Goal: Task Accomplishment & Management: Use online tool/utility

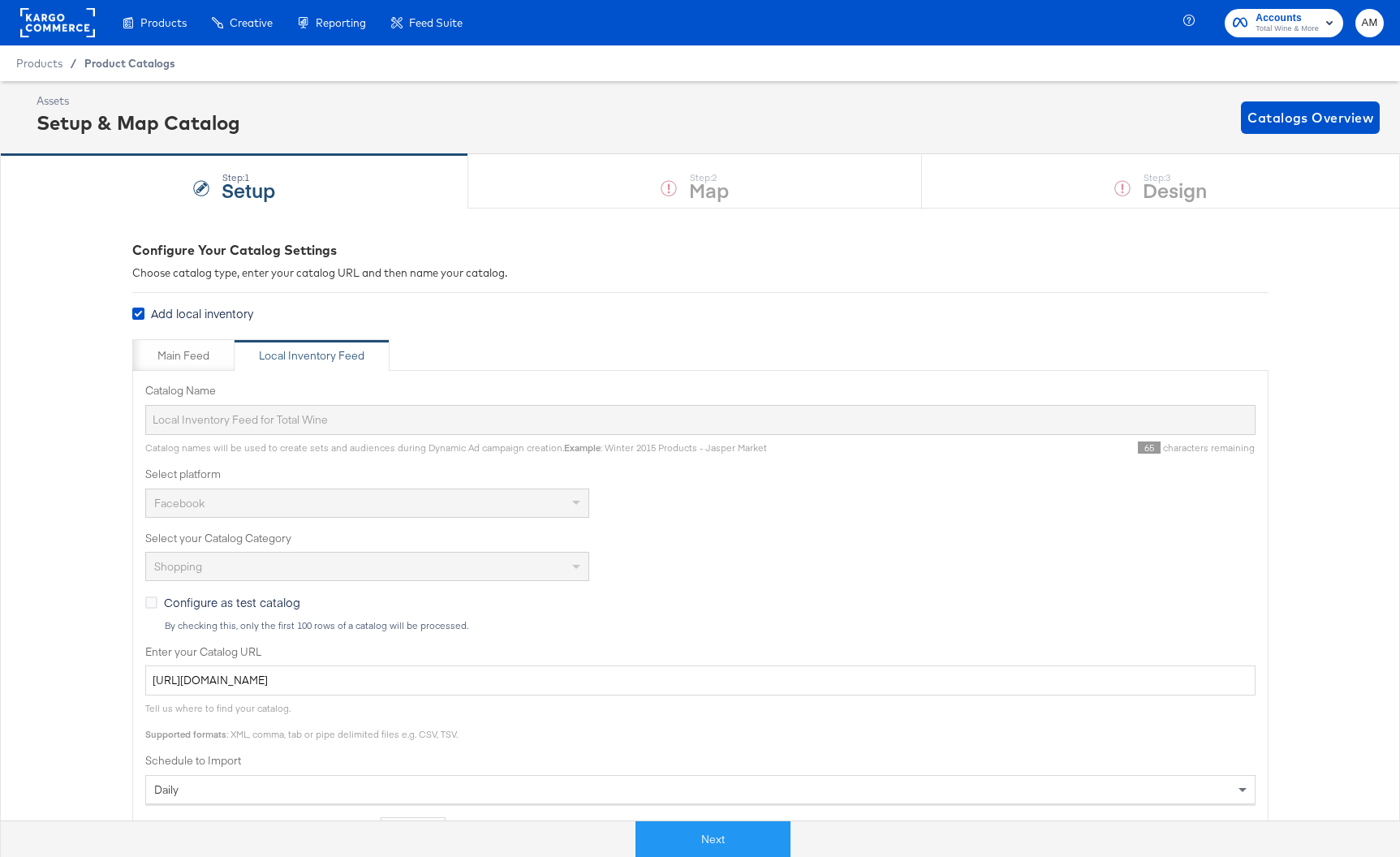
click at [110, 63] on span "Product Catalogs" at bounding box center [129, 63] width 91 height 13
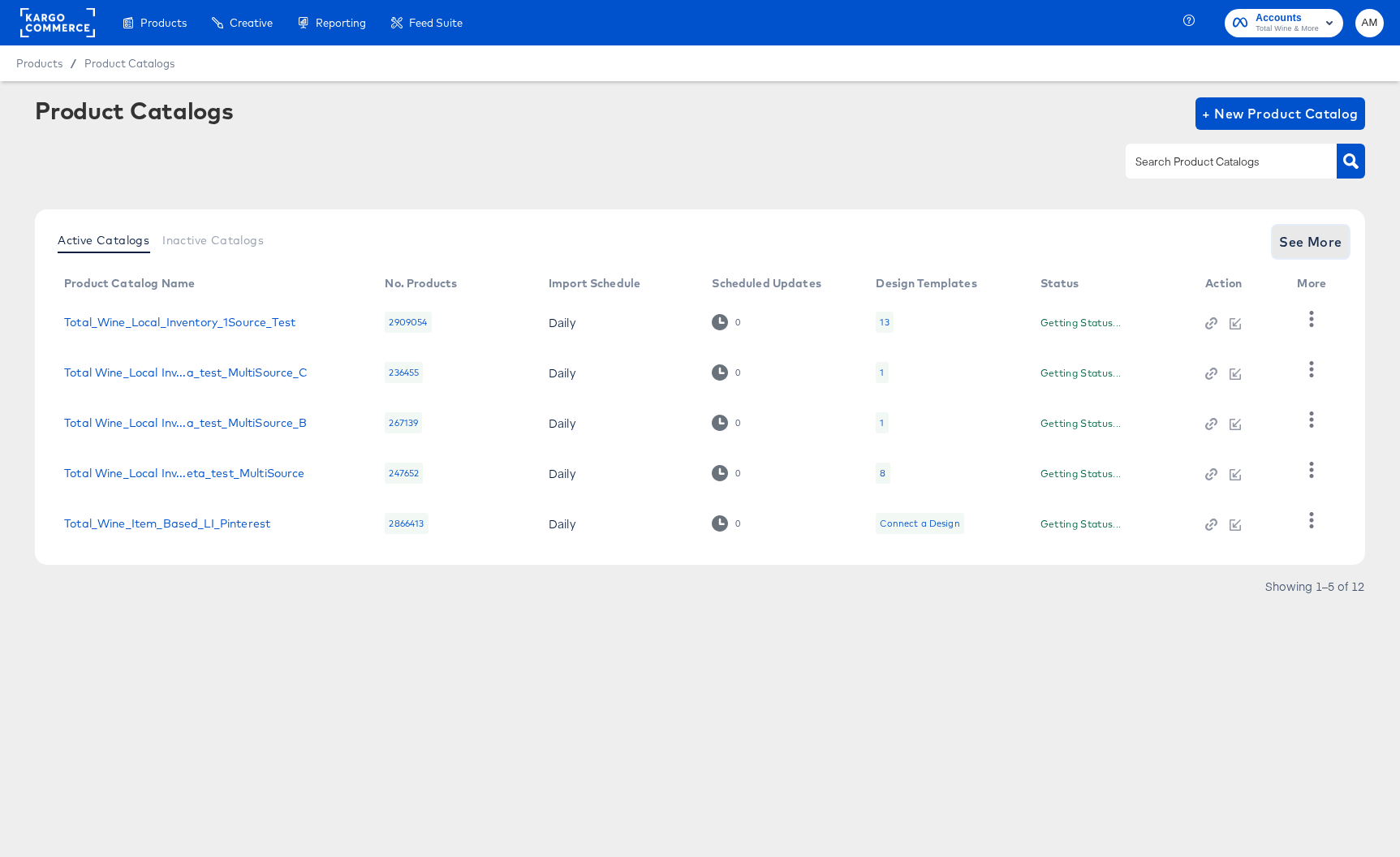
click at [1310, 242] on span "See More" at bounding box center [1311, 241] width 63 height 23
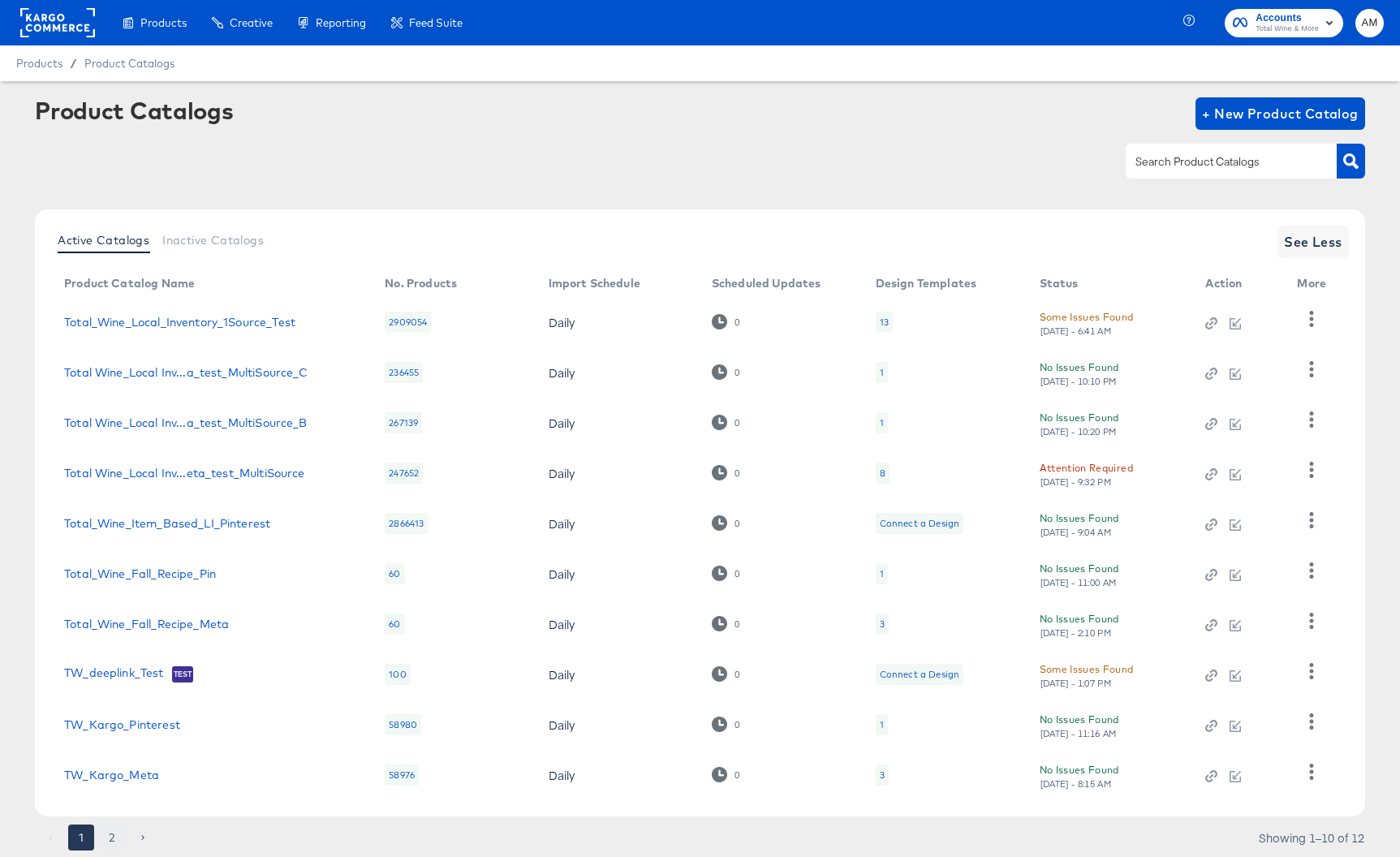
click at [110, 831] on button "2" at bounding box center [112, 837] width 26 height 26
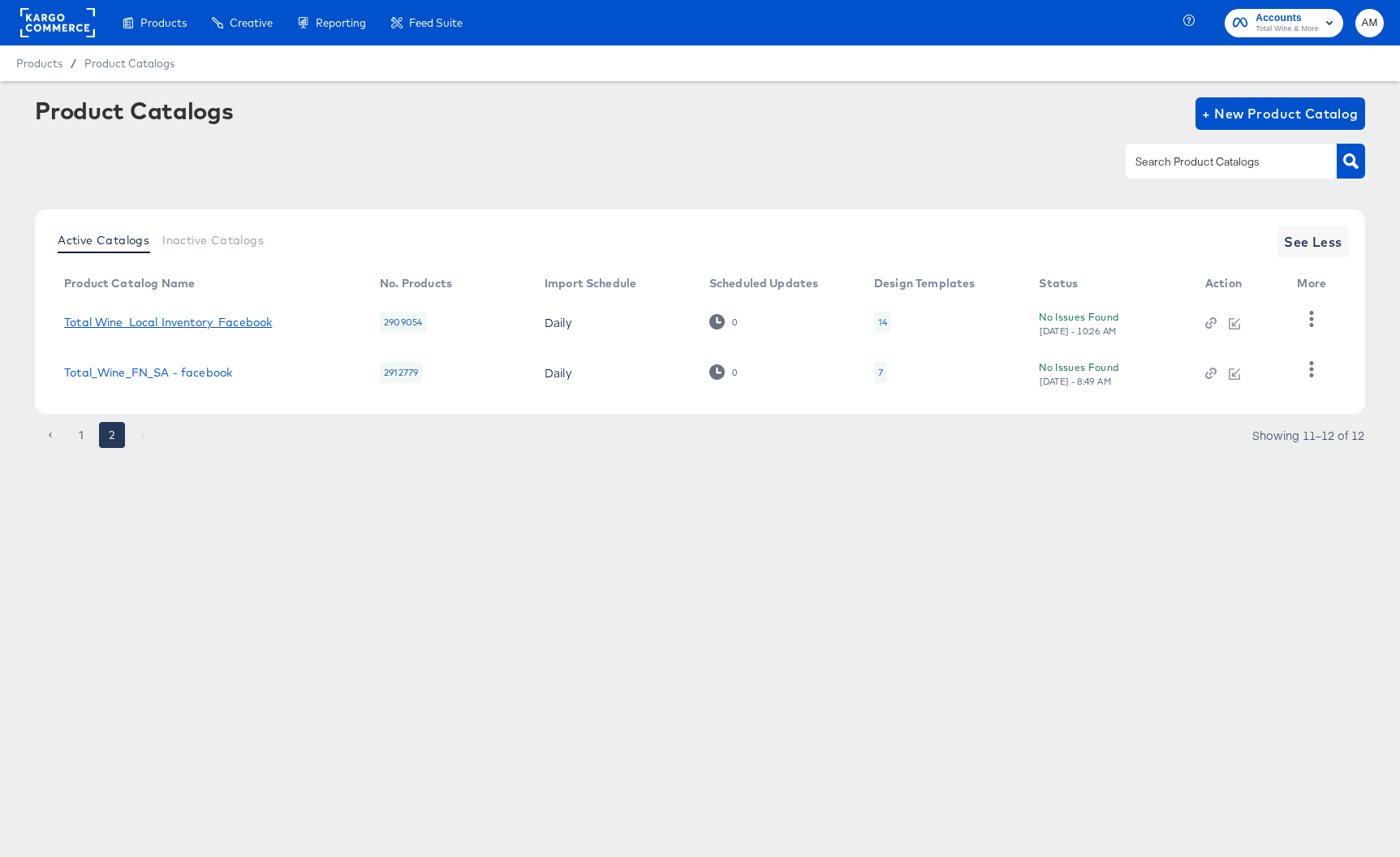
click at [194, 325] on link "Total Wine_Local Inventory_Facebook" at bounding box center [168, 322] width 208 height 13
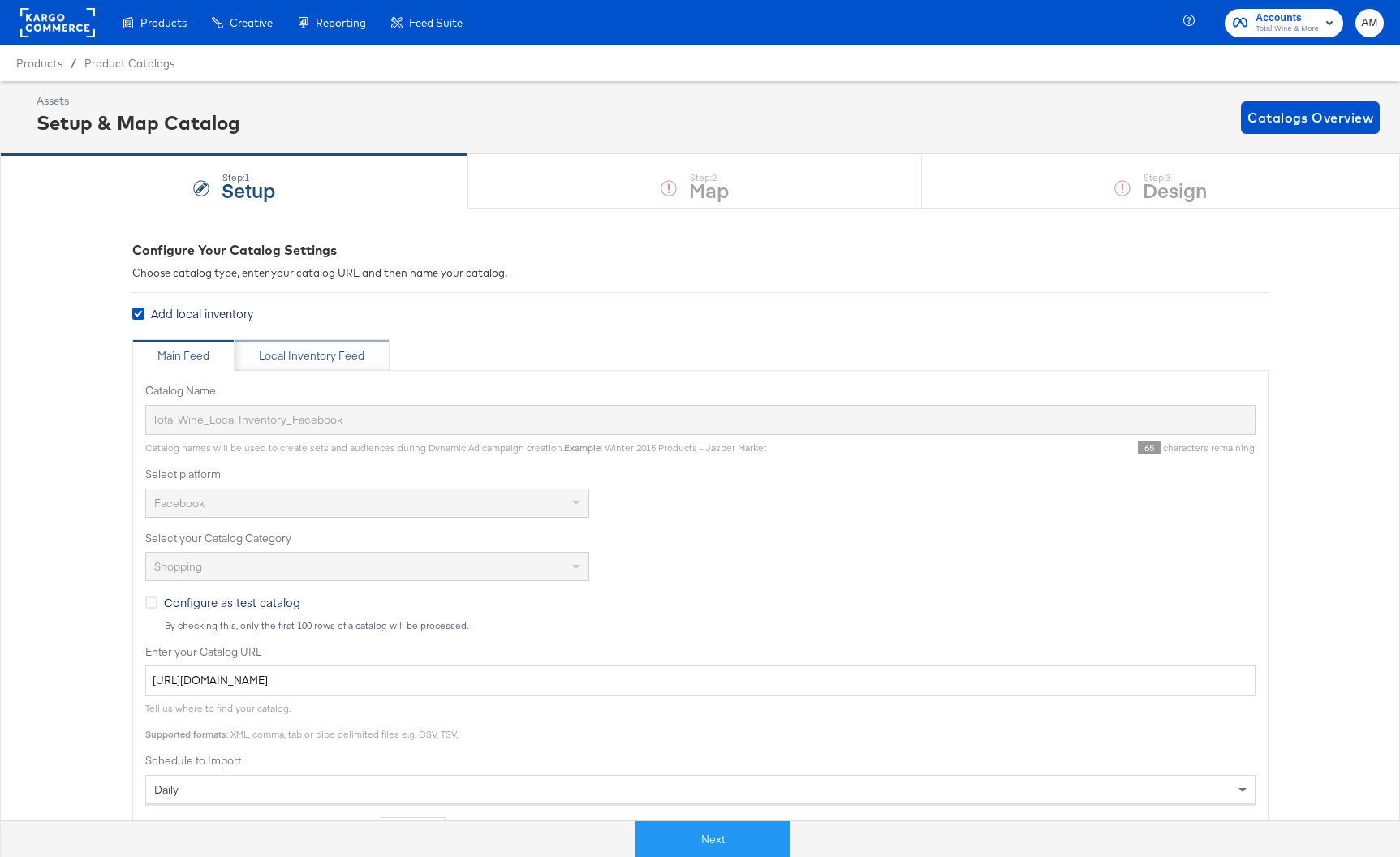
click at [295, 360] on div "Local Inventory Feed" at bounding box center [311, 355] width 105 height 15
type input "Local Inventory Feed for Total Wine"
type input "[URL][DOMAIN_NAME]"
click at [186, 352] on div "Main Feed" at bounding box center [184, 355] width 52 height 15
type input "Total Wine_Local Inventory_Facebook"
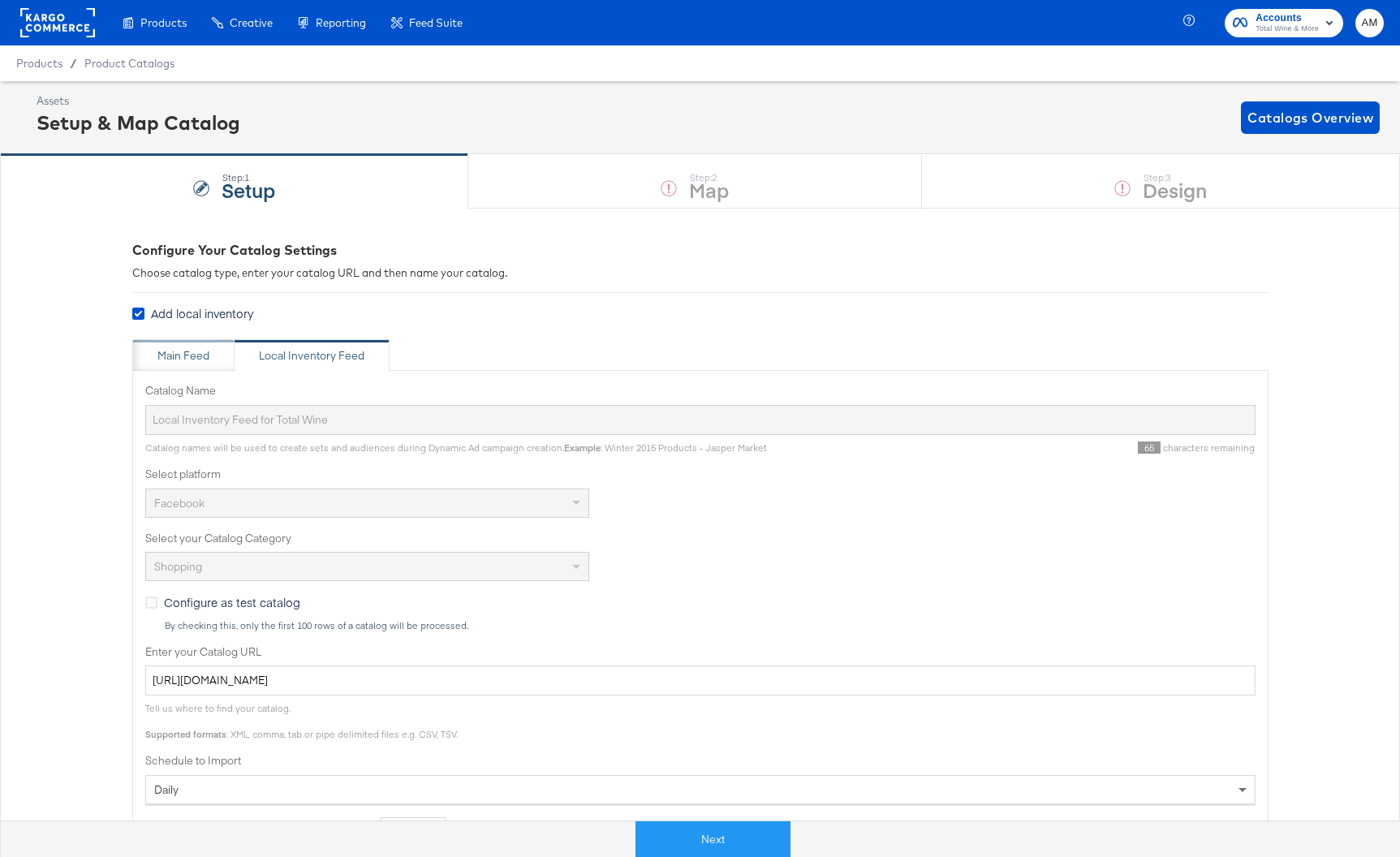
type input "[URL][DOMAIN_NAME]"
click at [128, 61] on span "Product Catalogs" at bounding box center [129, 63] width 91 height 13
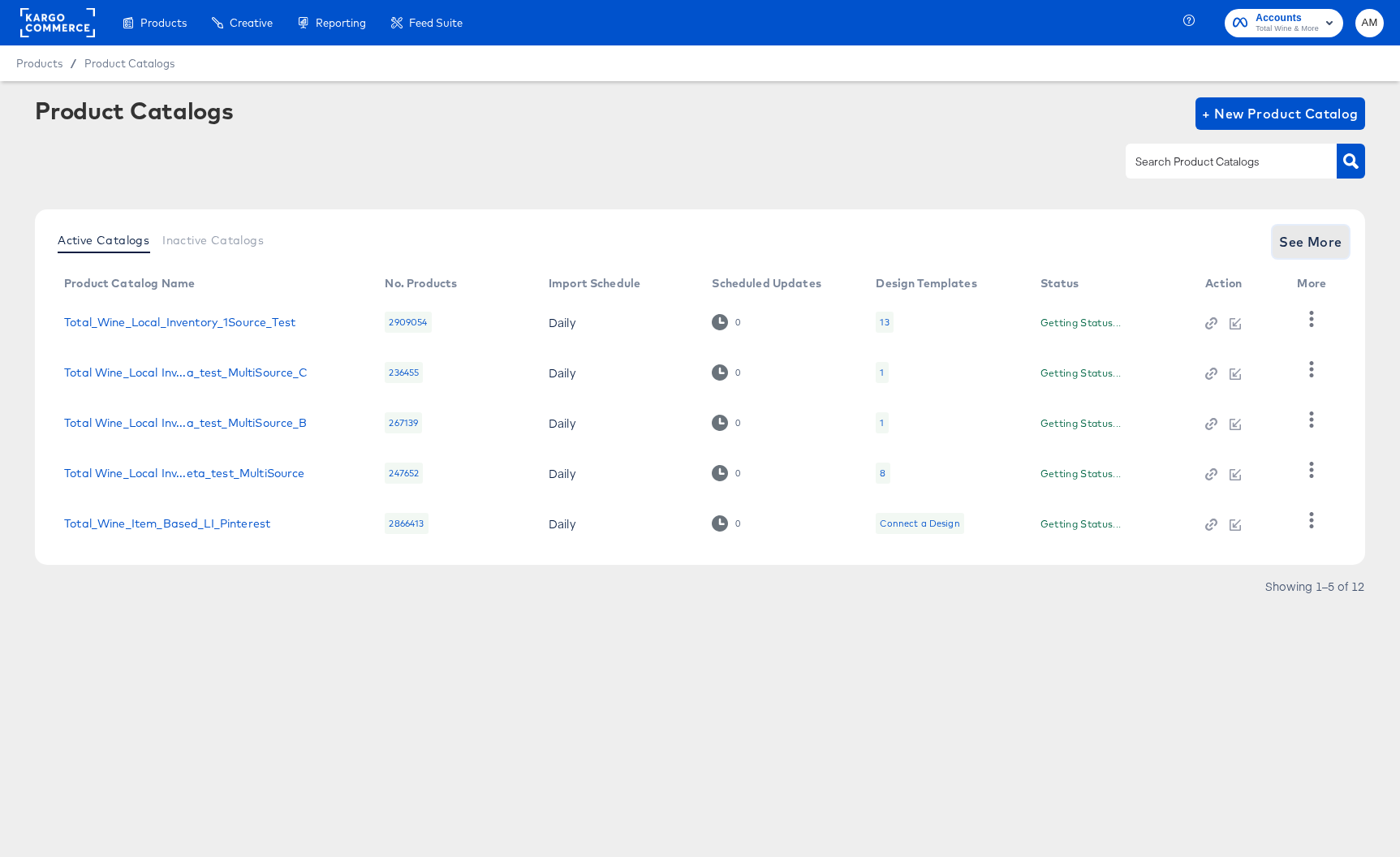
click at [1326, 251] on span "See More" at bounding box center [1311, 241] width 63 height 23
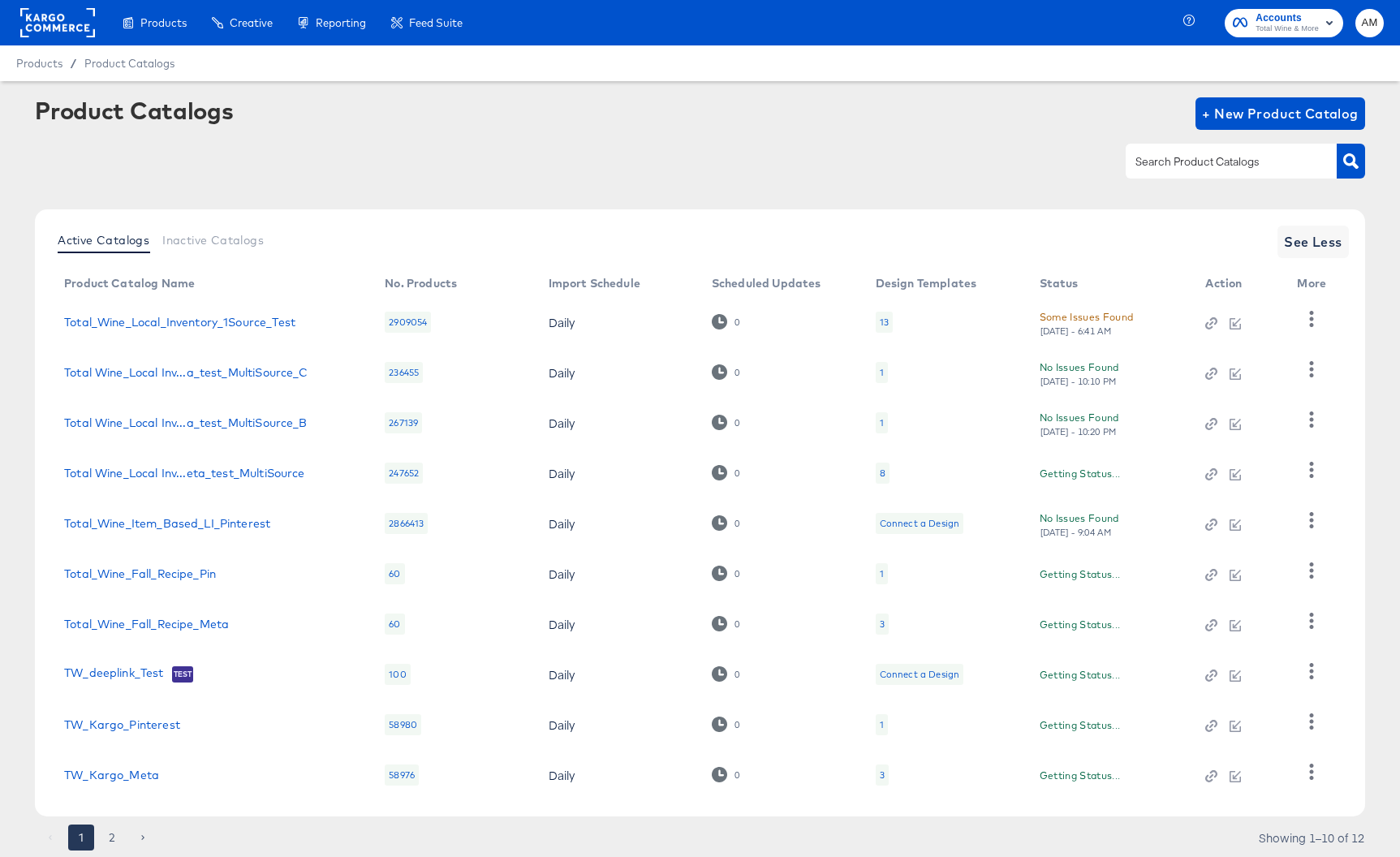
scroll to position [207, 0]
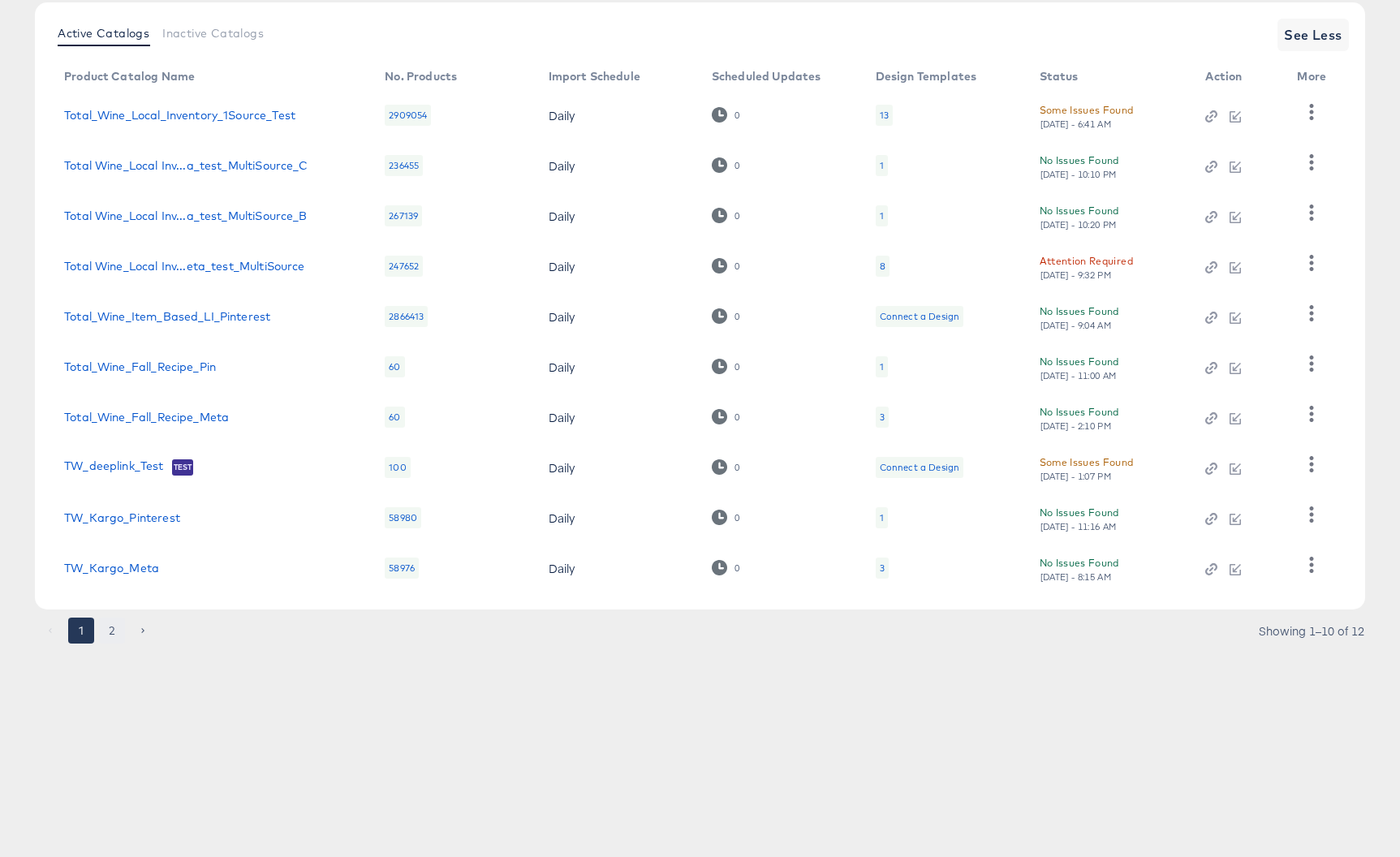
click at [104, 630] on button "2" at bounding box center [112, 630] width 26 height 26
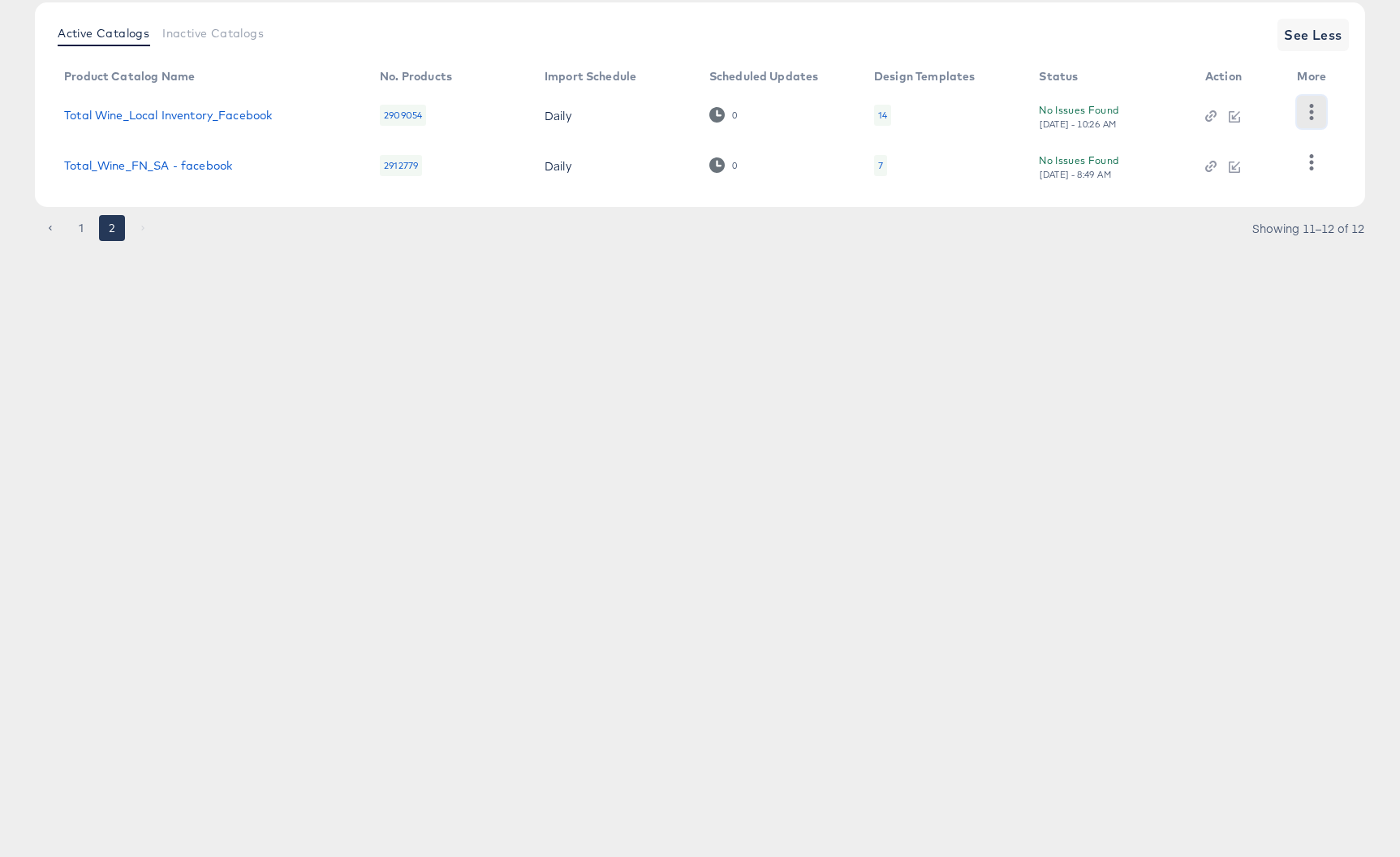
click at [1307, 115] on icon "button" at bounding box center [1311, 111] width 15 height 15
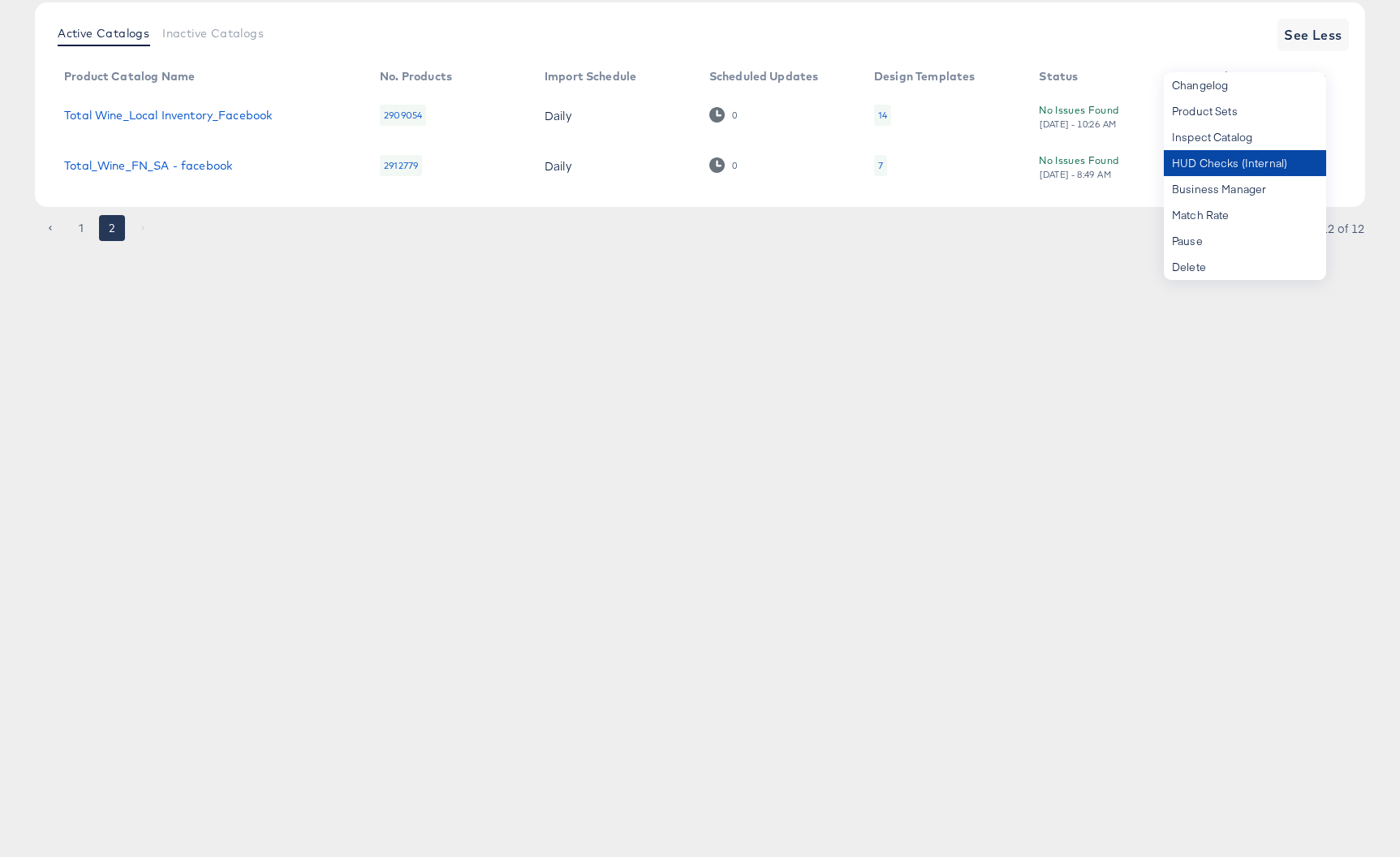
click at [1211, 174] on div "HUD Checks (Internal)" at bounding box center [1245, 163] width 163 height 26
click at [1100, 118] on div "No Issues Found [DATE] - 10:26 AM" at bounding box center [1105, 116] width 133 height 28
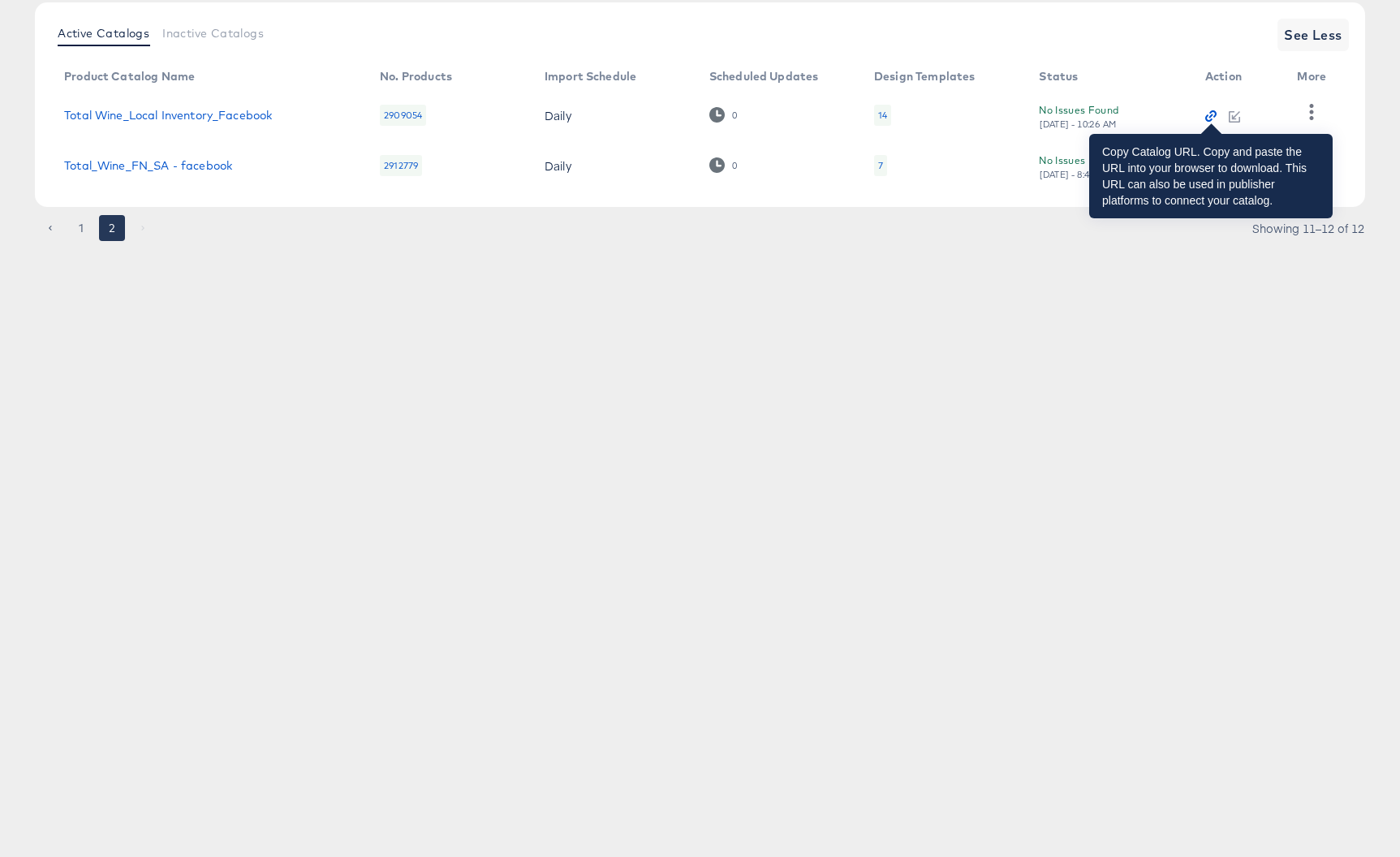
click at [1211, 118] on icon "button" at bounding box center [1211, 116] width 12 height 12
